Goal: Task Accomplishment & Management: Complete application form

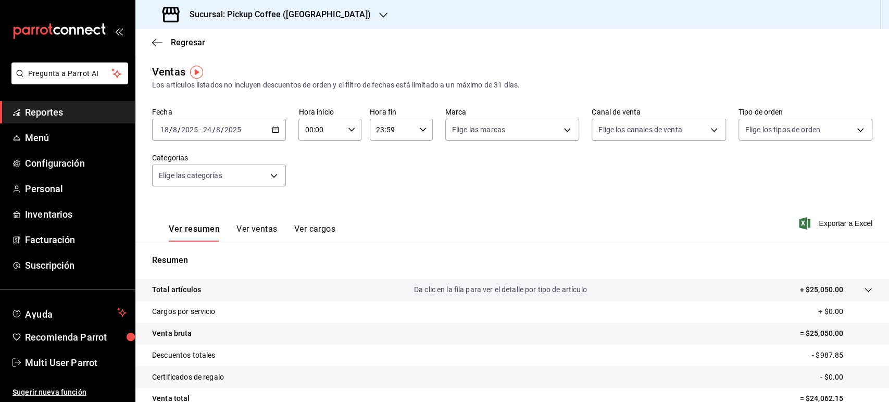
click at [244, 12] on h3 "Sucursal: Pickup Coffee ([GEOGRAPHIC_DATA])" at bounding box center [276, 14] width 190 height 12
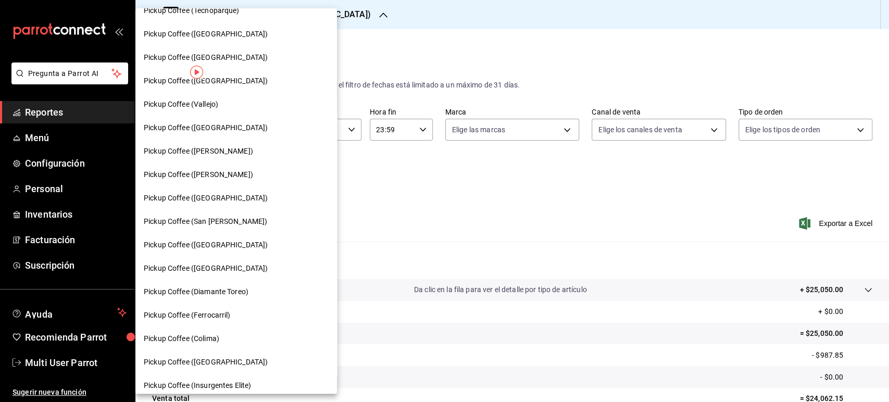
scroll to position [304, 0]
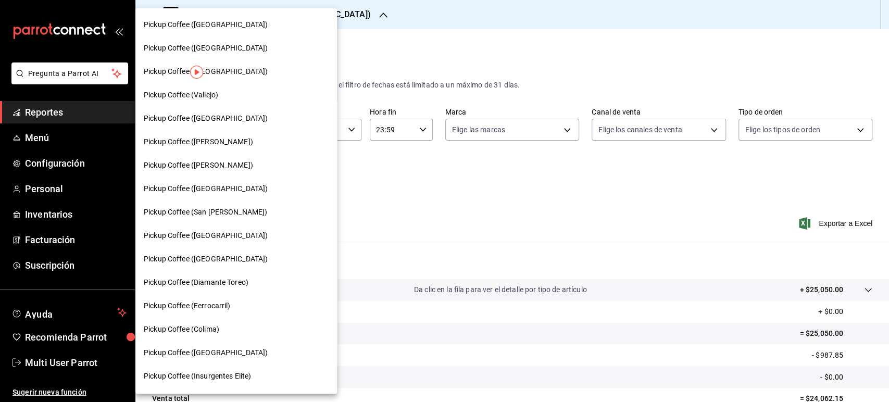
click at [229, 357] on span "Pickup Coffee ([GEOGRAPHIC_DATA])" at bounding box center [206, 352] width 124 height 11
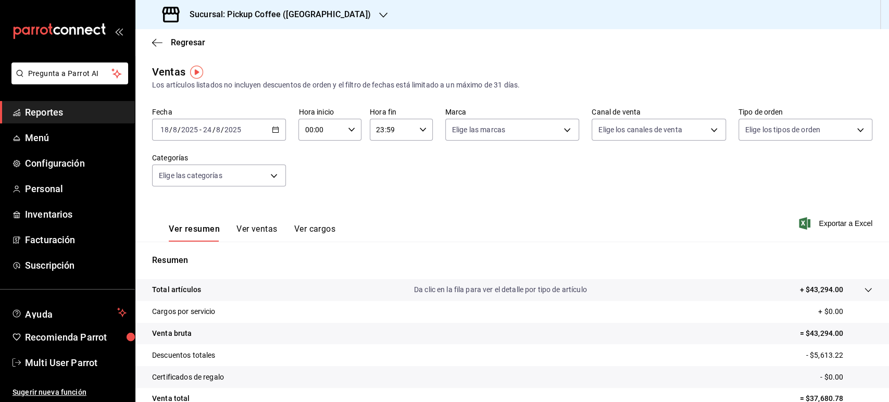
click at [430, 204] on div "Ver resumen Ver ventas Ver cargos Exportar a Excel" at bounding box center [511, 220] width 753 height 43
click at [57, 186] on span "Personal" at bounding box center [76, 189] width 102 height 14
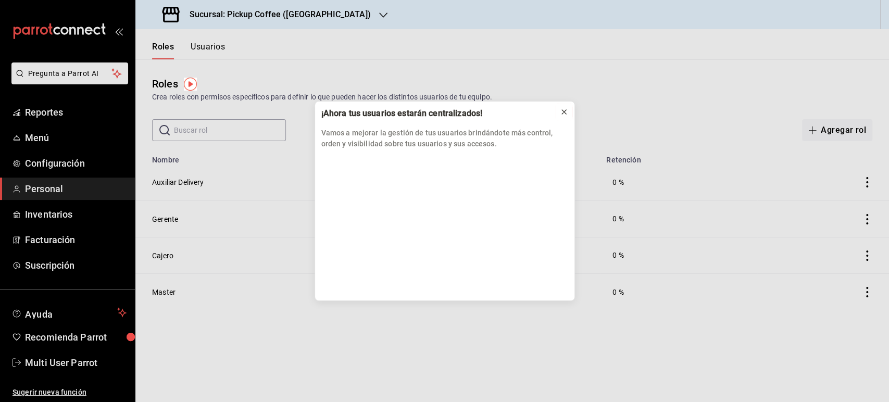
click at [566, 108] on icon at bounding box center [564, 112] width 8 height 8
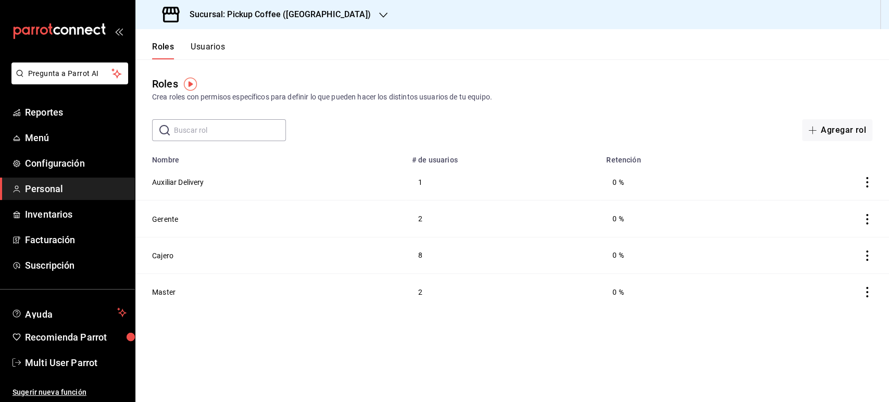
click at [300, 9] on h3 "Sucursal: Pickup Coffee ([GEOGRAPHIC_DATA])" at bounding box center [276, 14] width 190 height 12
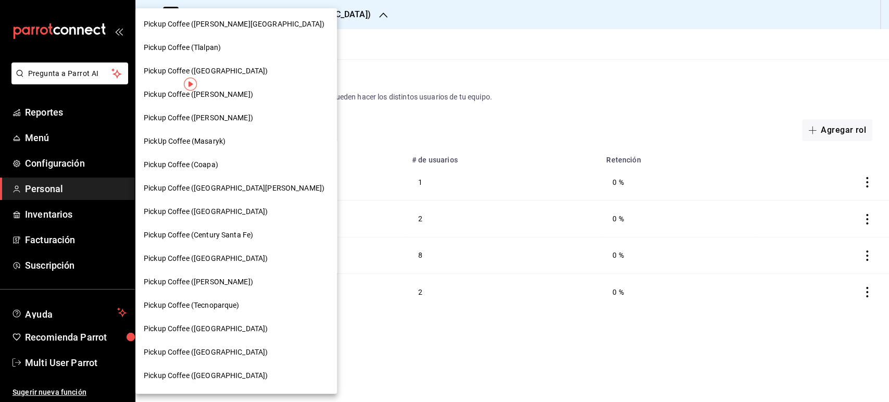
scroll to position [513, 0]
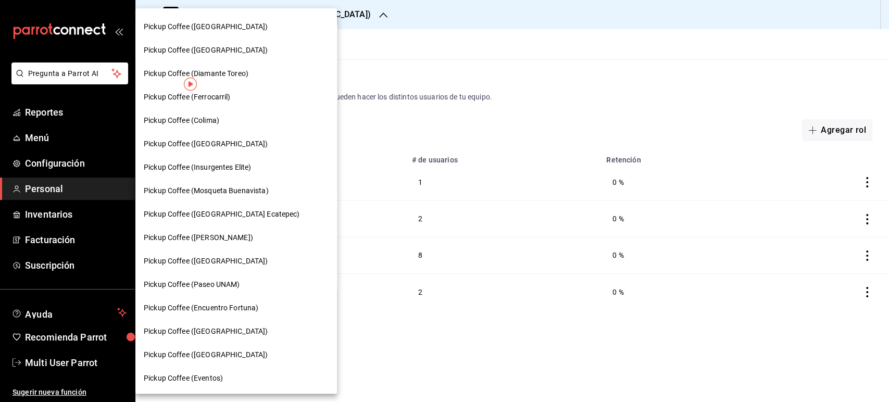
click at [225, 360] on div "Pickup Coffee ([GEOGRAPHIC_DATA])" at bounding box center [236, 354] width 202 height 23
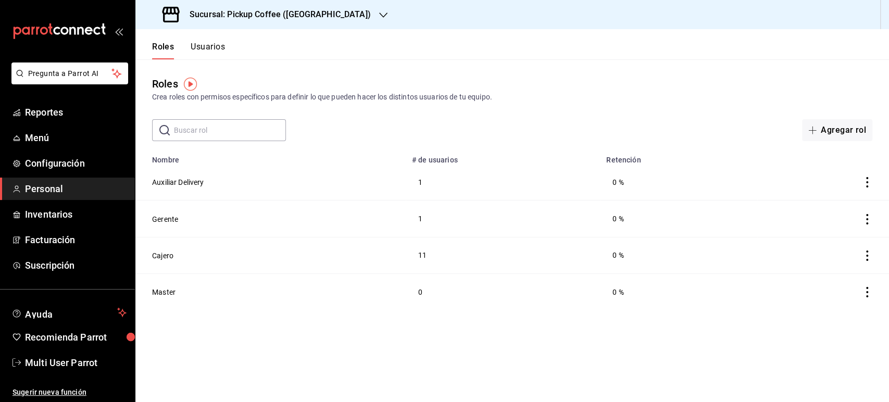
click at [215, 132] on input "text" at bounding box center [230, 130] width 112 height 21
click at [212, 45] on button "Usuarios" at bounding box center [208, 51] width 34 height 18
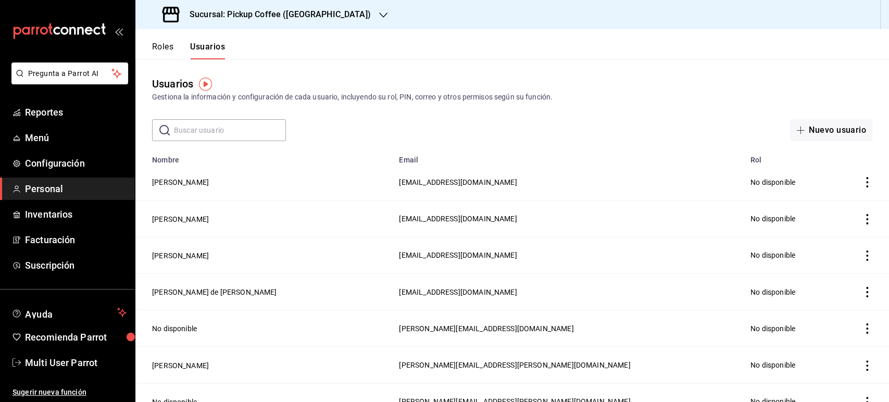
click at [222, 132] on input "text" at bounding box center [230, 130] width 112 height 21
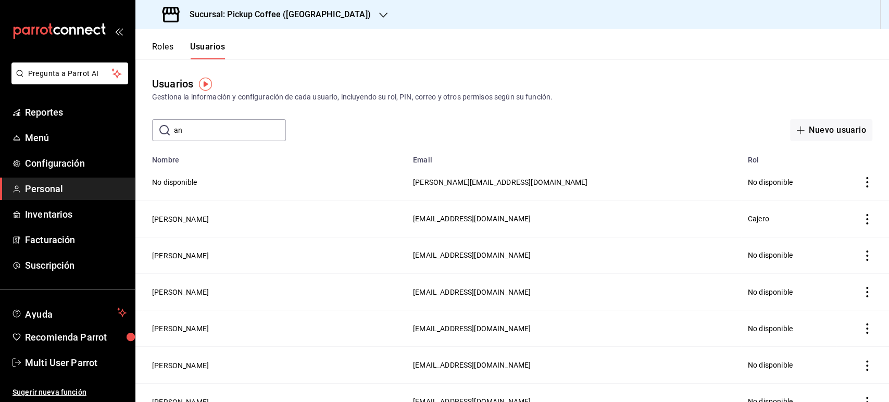
type input "a"
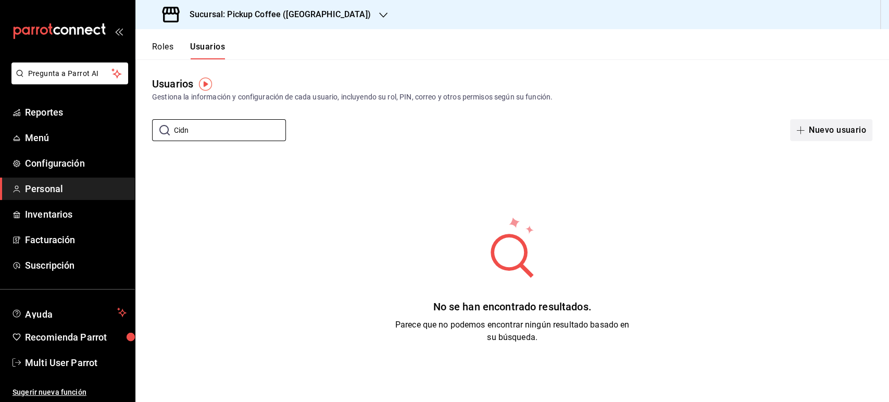
type input "Cidn"
click at [820, 133] on button "Nuevo usuario" at bounding box center [831, 130] width 82 height 22
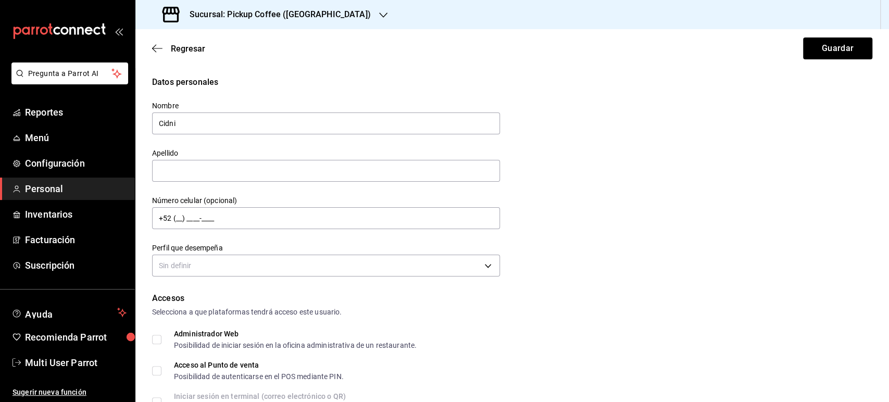
type input "Cidni"
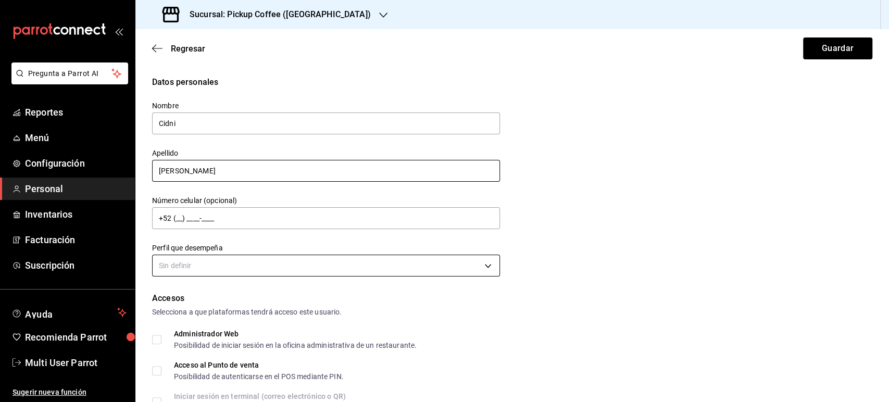
type input "[PERSON_NAME]"
click at [241, 261] on body "Pregunta a Parrot AI Reportes Menú Configuración Personal Inventarios Facturaci…" at bounding box center [444, 201] width 889 height 402
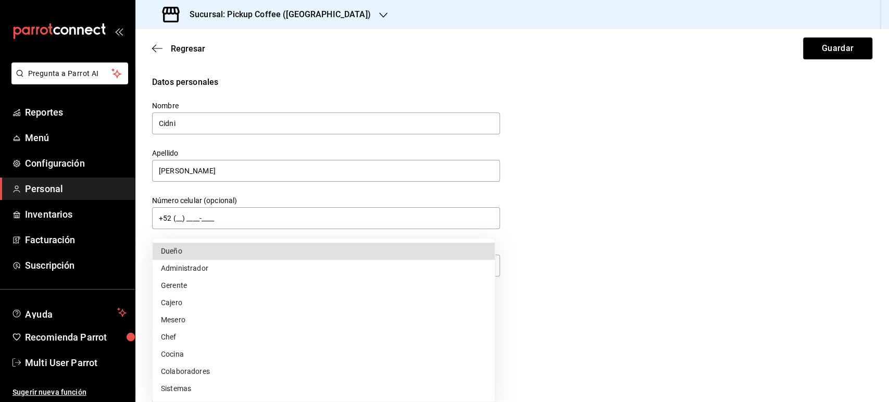
click at [197, 306] on li "Cajero" at bounding box center [324, 302] width 342 height 17
type input "CASHIER"
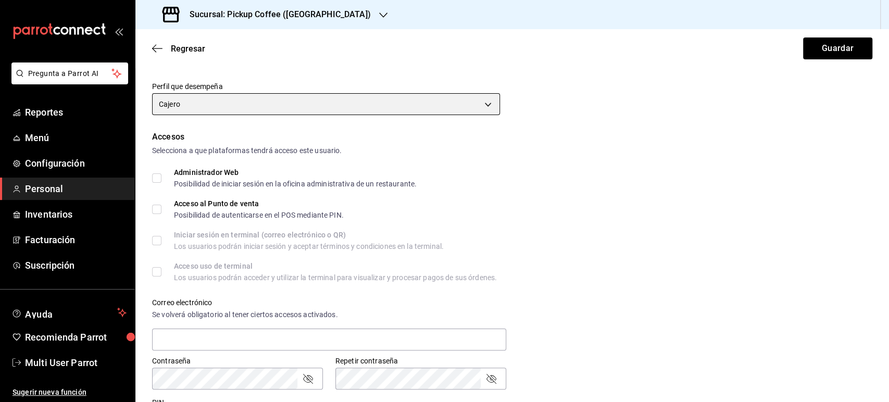
scroll to position [173, 0]
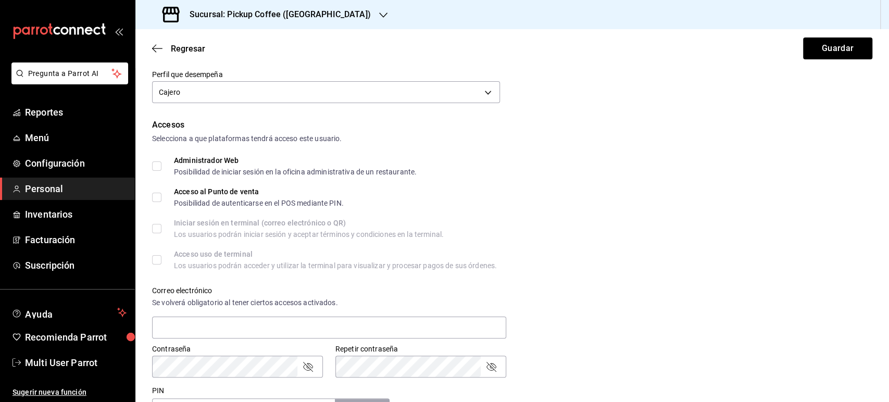
click at [157, 198] on input "Acceso al Punto de venta Posibilidad de autenticarse en el POS mediante PIN." at bounding box center [156, 197] width 9 height 9
checkbox input "true"
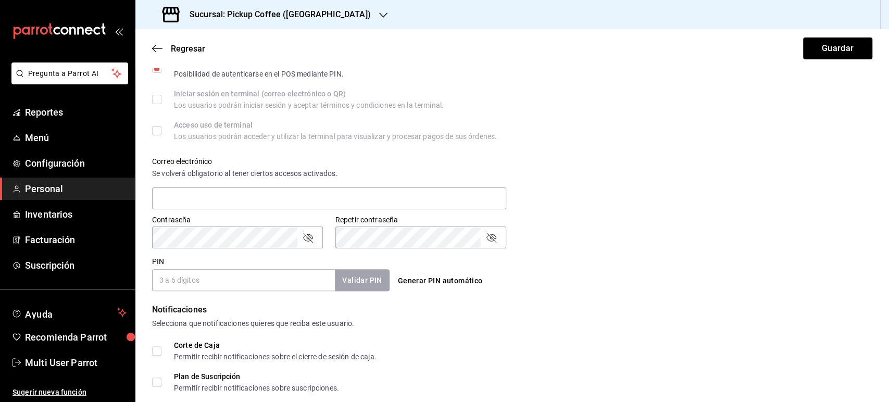
scroll to position [312, 0]
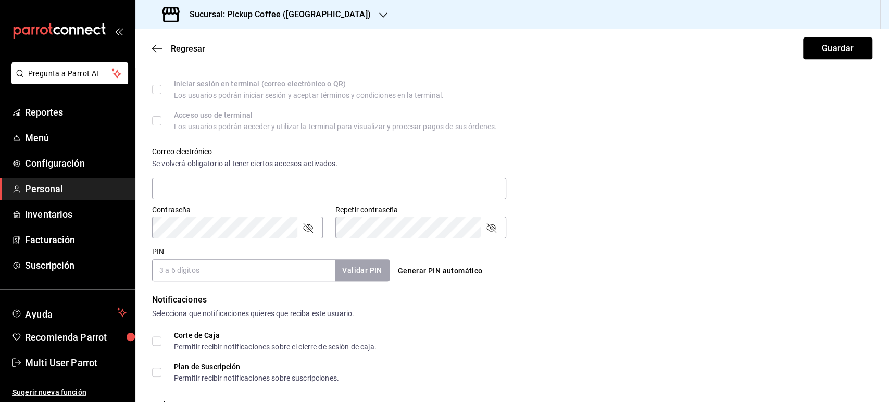
click at [177, 270] on input "PIN" at bounding box center [243, 270] width 183 height 22
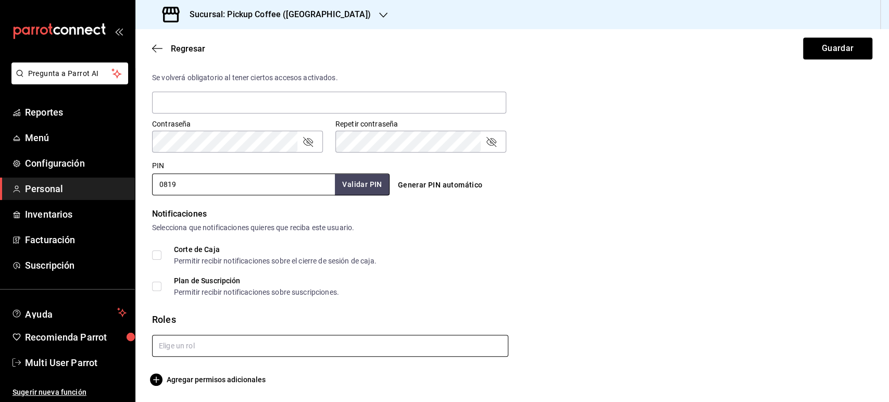
type input "0819"
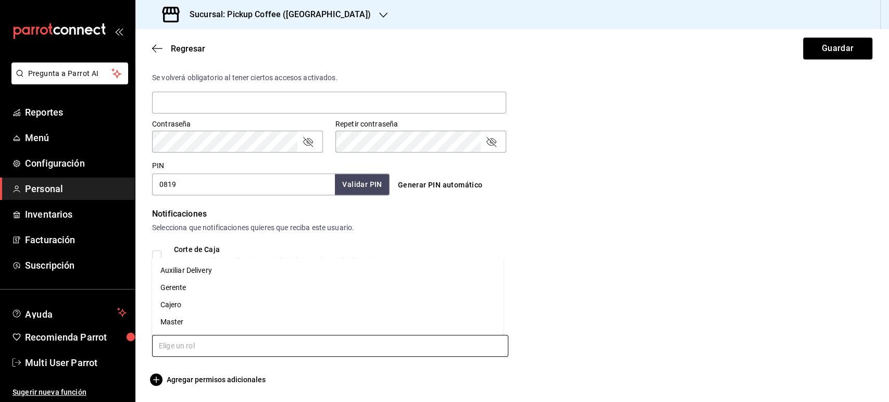
click at [259, 336] on input "text" at bounding box center [330, 346] width 356 height 22
click at [210, 306] on li "Cajero" at bounding box center [327, 304] width 351 height 17
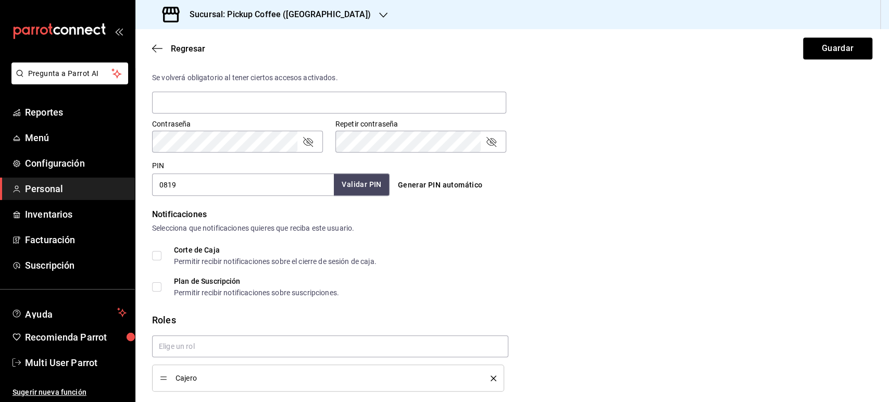
click at [363, 178] on button "Validar PIN" at bounding box center [361, 184] width 55 height 22
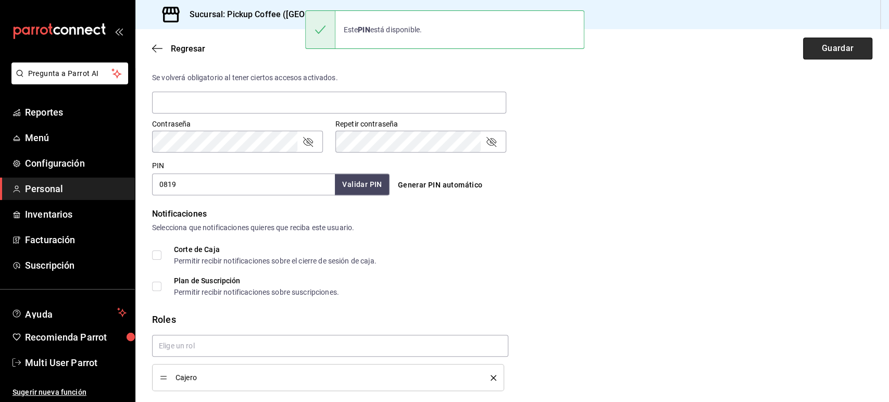
click at [813, 48] on button "Guardar" at bounding box center [837, 48] width 69 height 22
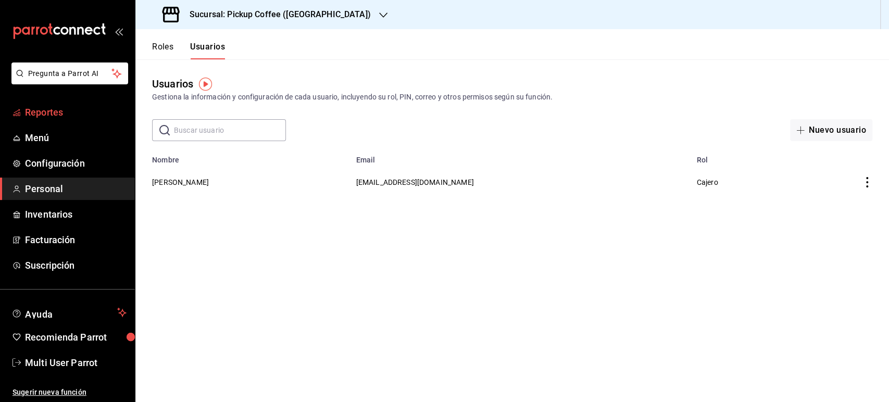
click at [67, 120] on link "Reportes" at bounding box center [67, 112] width 135 height 22
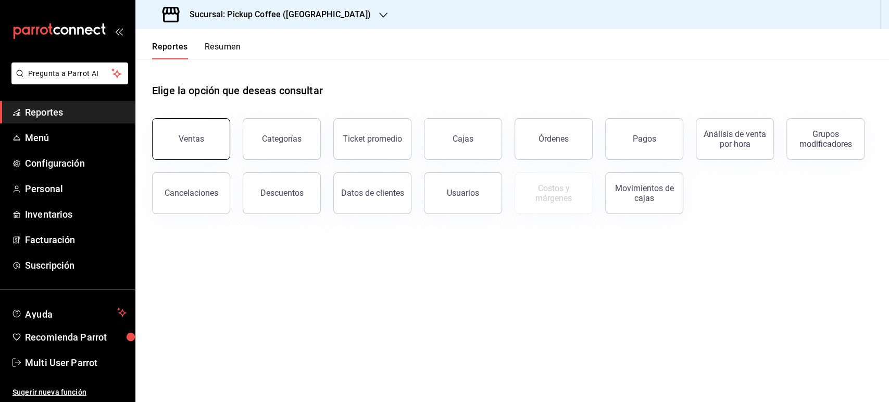
click at [186, 129] on button "Ventas" at bounding box center [191, 139] width 78 height 42
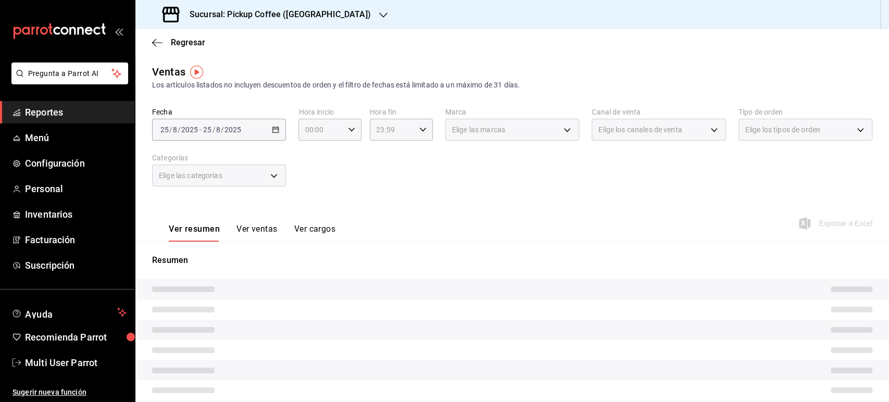
click at [299, 12] on h3 "Sucursal: Pickup Coffee ([GEOGRAPHIC_DATA])" at bounding box center [276, 14] width 190 height 12
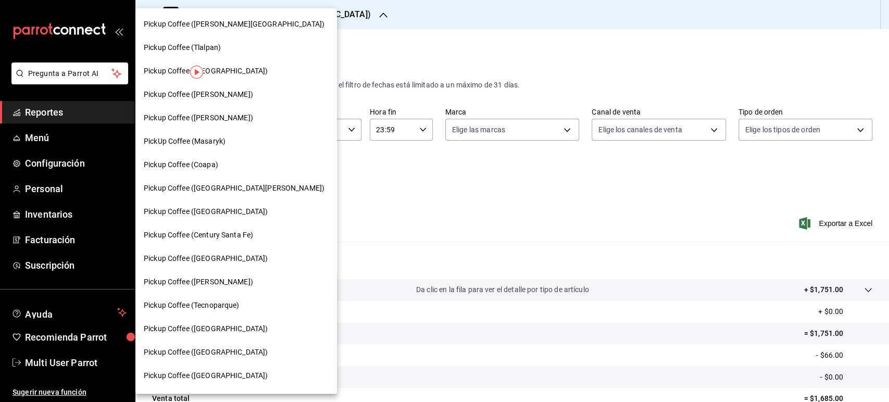
scroll to position [337, 0]
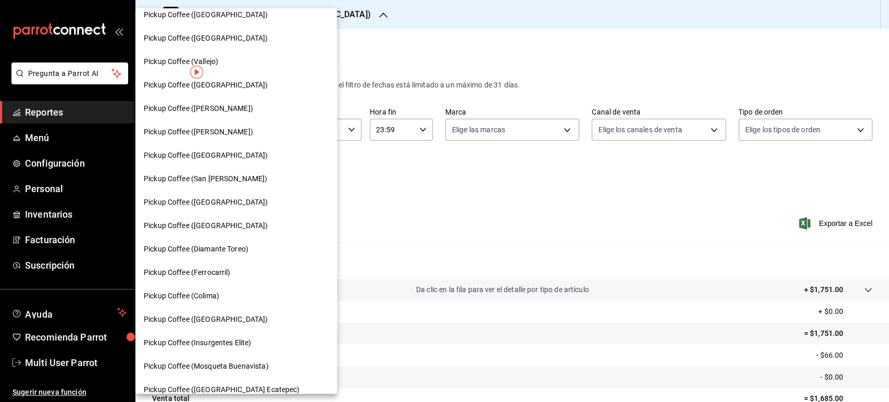
click at [242, 312] on div "Pickup Coffee ([GEOGRAPHIC_DATA])" at bounding box center [236, 319] width 202 height 23
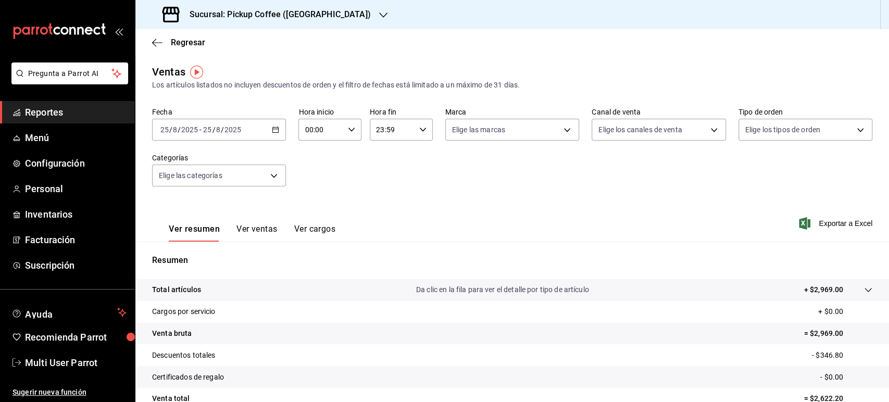
click at [274, 130] on icon "button" at bounding box center [275, 129] width 7 height 7
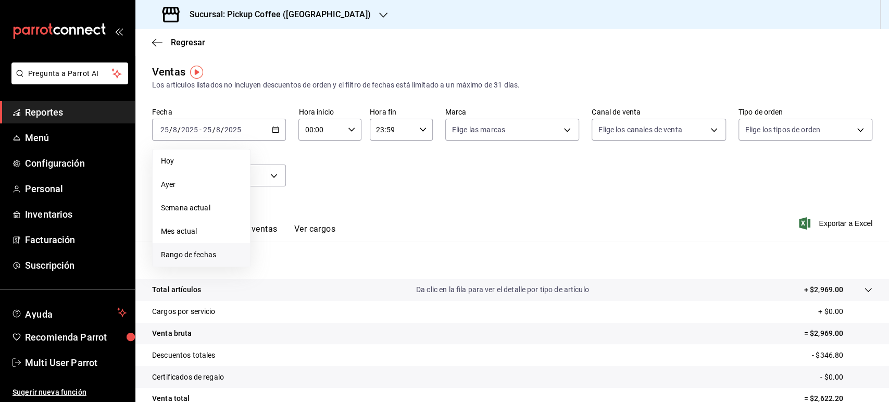
click at [200, 258] on span "Rango de fechas" at bounding box center [201, 254] width 81 height 11
click at [278, 263] on button "18" at bounding box center [272, 267] width 18 height 19
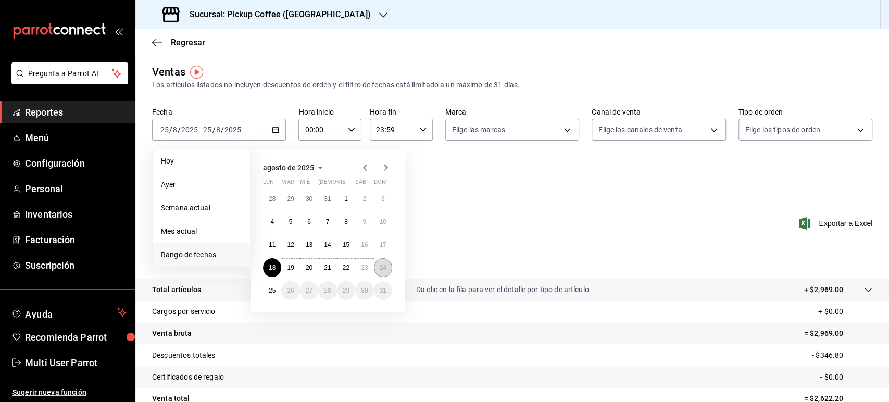
click at [385, 266] on abbr "24" at bounding box center [383, 267] width 7 height 7
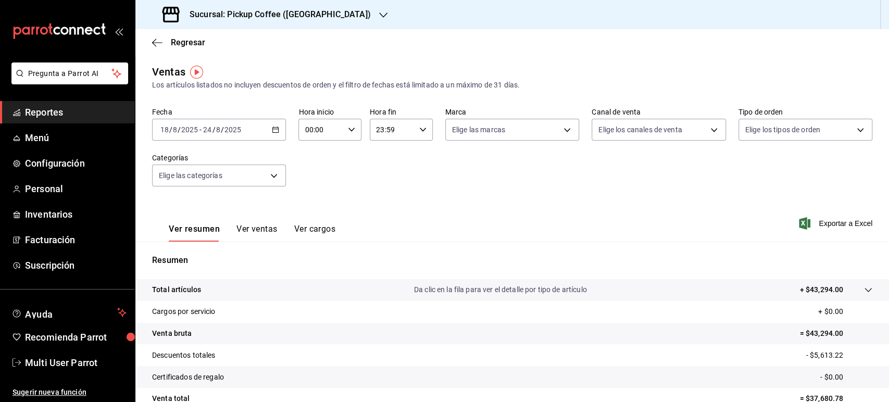
click at [351, 19] on div "Sucursal: Pickup Coffee ([GEOGRAPHIC_DATA])" at bounding box center [268, 14] width 248 height 29
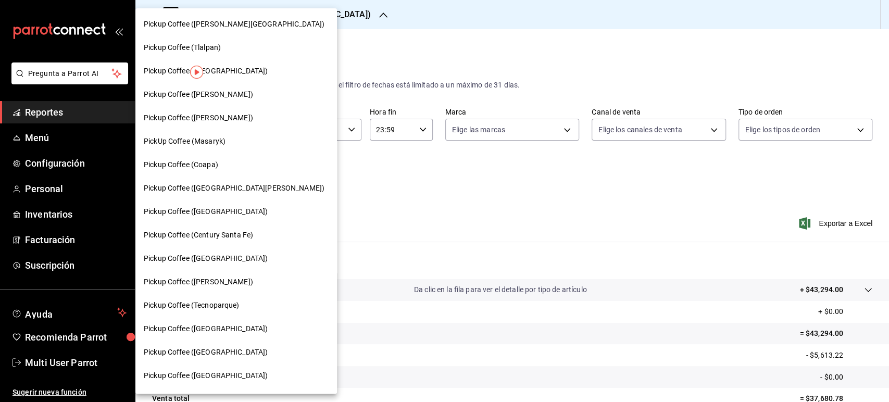
click at [240, 300] on div "Pickup Coffee (Tecnoparque)" at bounding box center [236, 305] width 185 height 11
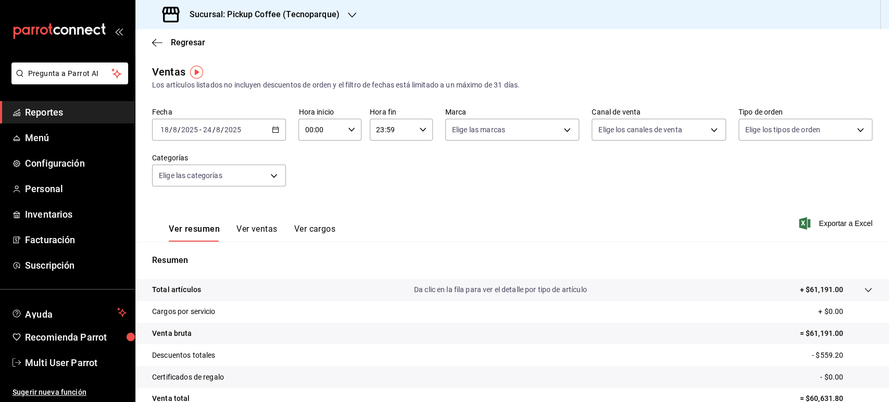
click at [334, 14] on h3 "Sucursal: Pickup Coffee (Tecnoparque)" at bounding box center [260, 14] width 158 height 12
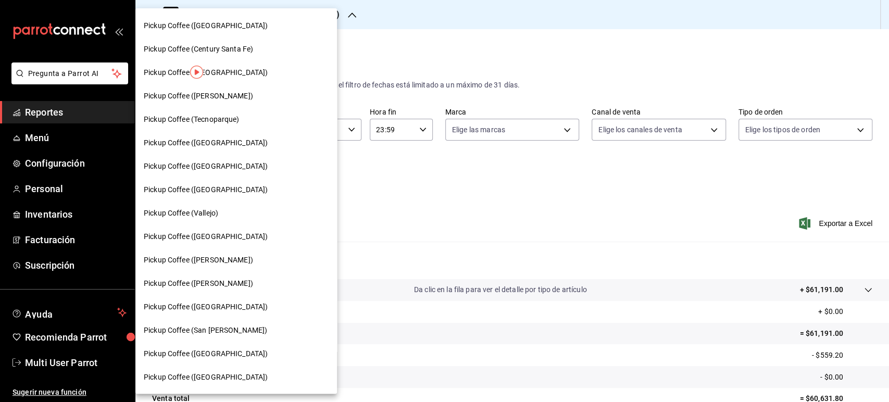
scroll to position [190, 0]
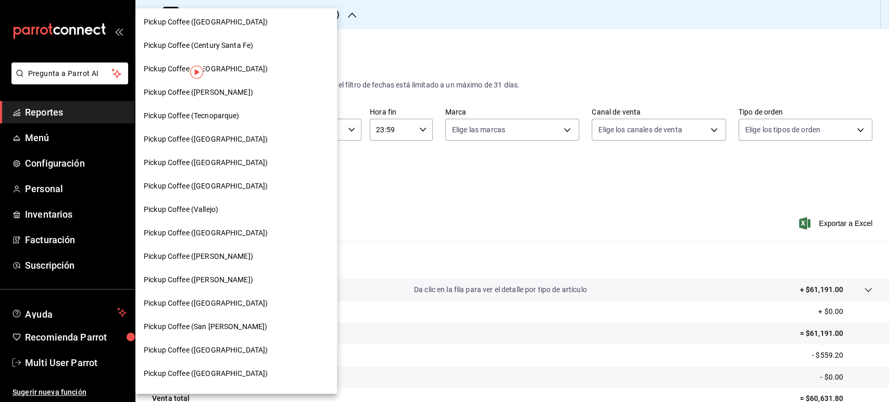
click at [227, 261] on span "Pickup Coffee ([PERSON_NAME])" at bounding box center [198, 256] width 109 height 11
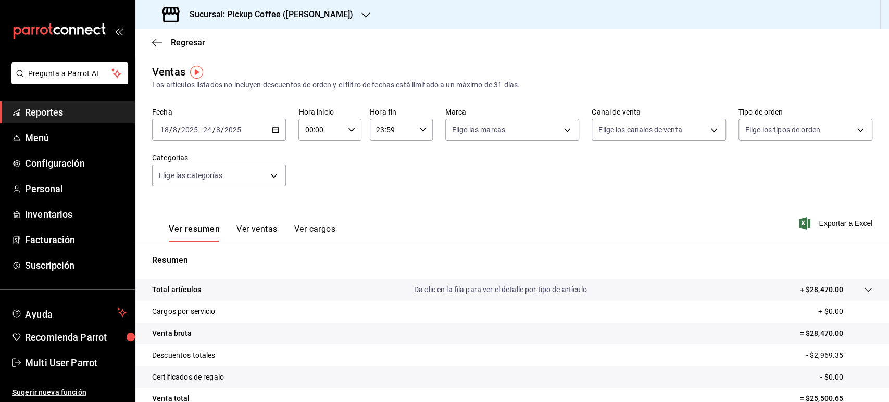
click at [318, 16] on h3 "Sucursal: Pickup Coffee ([PERSON_NAME])" at bounding box center [267, 14] width 172 height 12
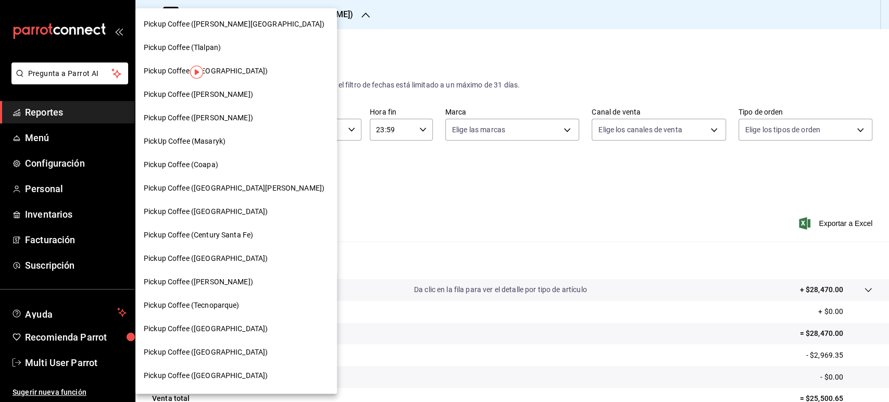
scroll to position [337, 0]
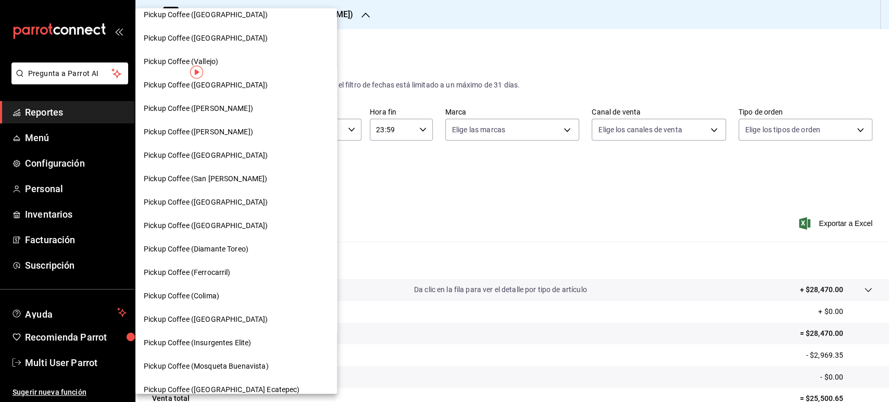
click at [221, 296] on div "Pickup Coffee (Colima)" at bounding box center [236, 296] width 185 height 11
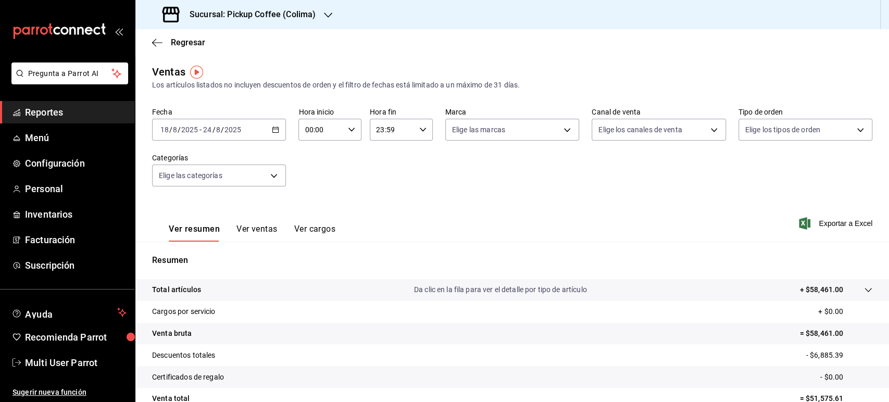
click at [305, 9] on h3 "Sucursal: Pickup Coffee (Colima)" at bounding box center [248, 14] width 134 height 12
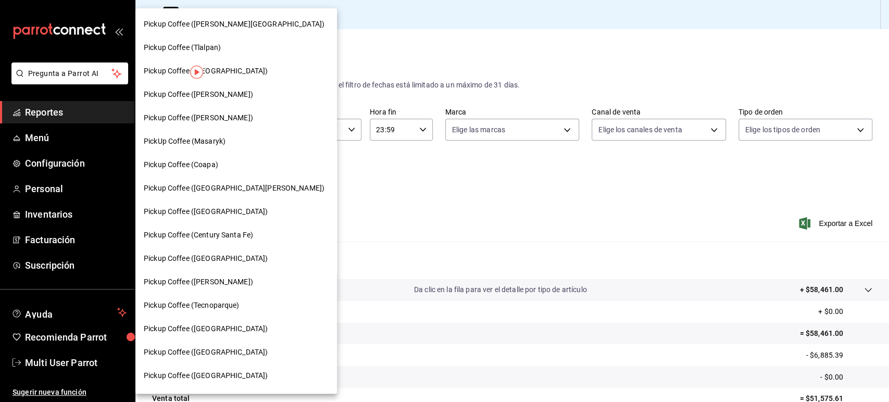
click at [230, 255] on div "Pickup Coffee ([GEOGRAPHIC_DATA])" at bounding box center [236, 258] width 185 height 11
